Goal: Task Accomplishment & Management: Manage account settings

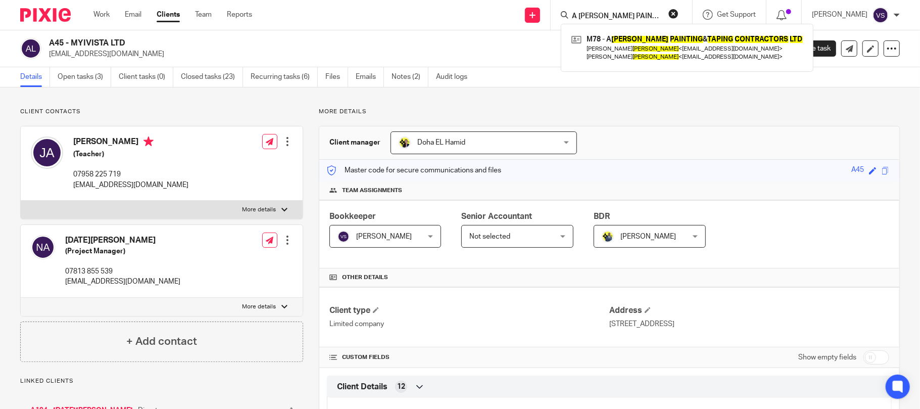
click at [679, 11] on button "reset" at bounding box center [673, 14] width 10 height 10
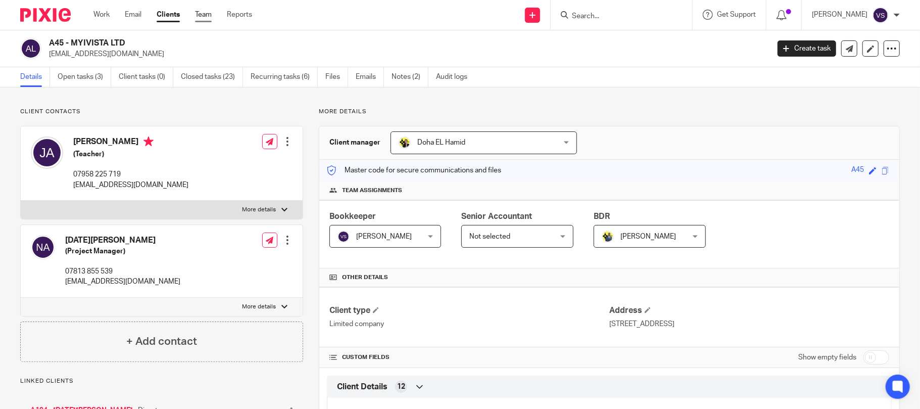
click at [199, 16] on link "Team" at bounding box center [203, 15] width 17 height 10
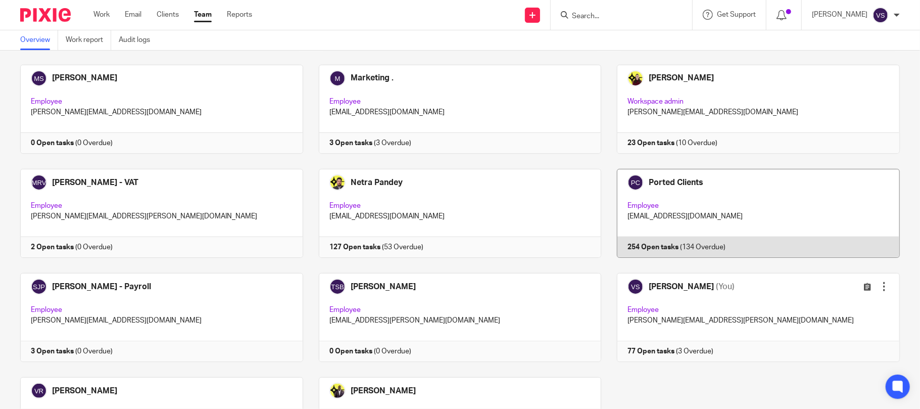
scroll to position [662, 0]
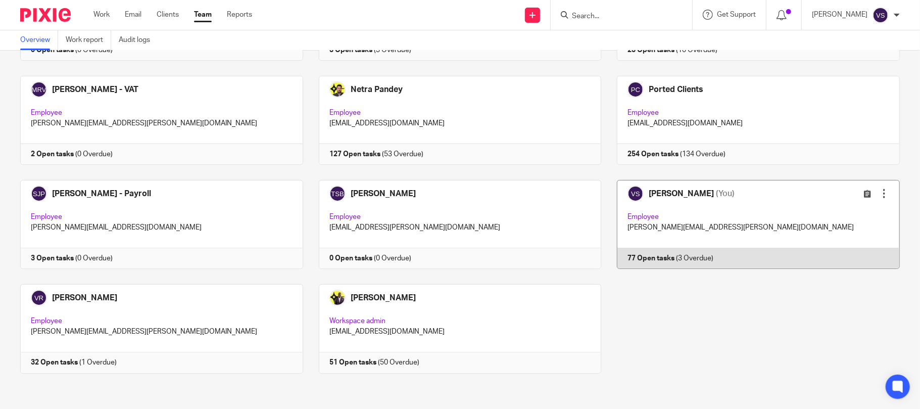
click at [662, 220] on link at bounding box center [750, 224] width 299 height 89
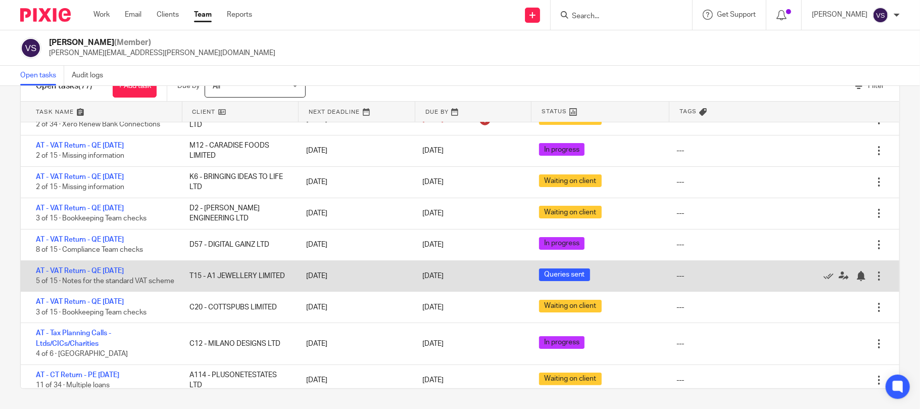
scroll to position [109, 0]
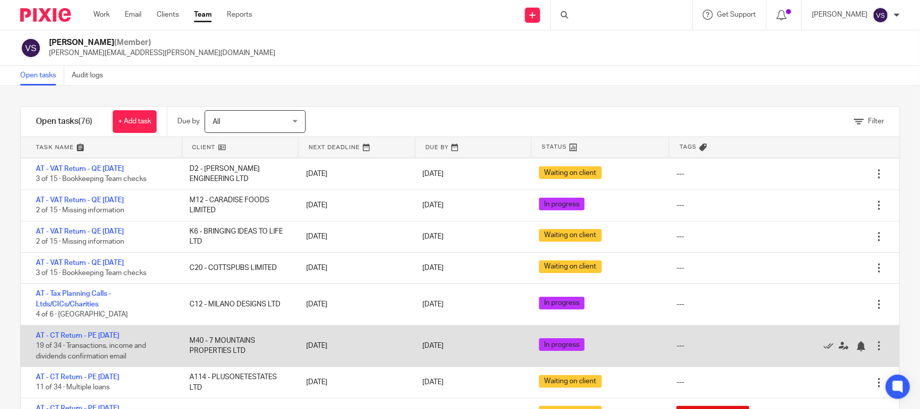
scroll to position [67, 0]
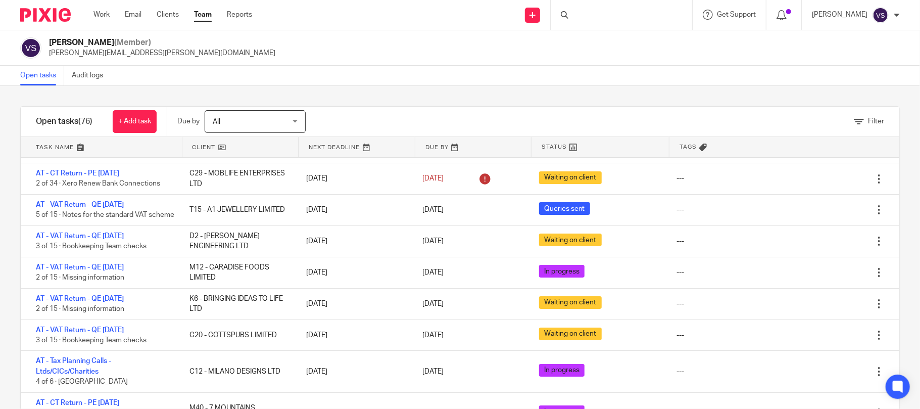
click at [615, 11] on div at bounding box center [621, 15] width 141 height 30
click at [606, 16] on div at bounding box center [621, 15] width 141 height 30
click at [574, 19] on div at bounding box center [621, 15] width 141 height 30
